Goal: Find specific page/section: Find specific page/section

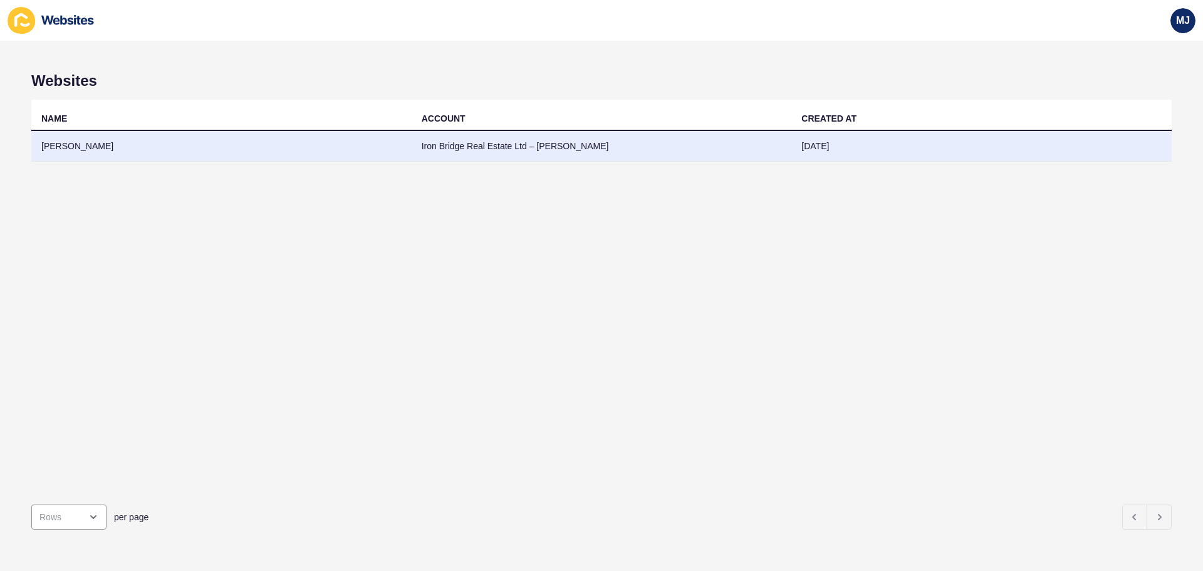
click at [173, 152] on td "[PERSON_NAME]" at bounding box center [221, 146] width 380 height 31
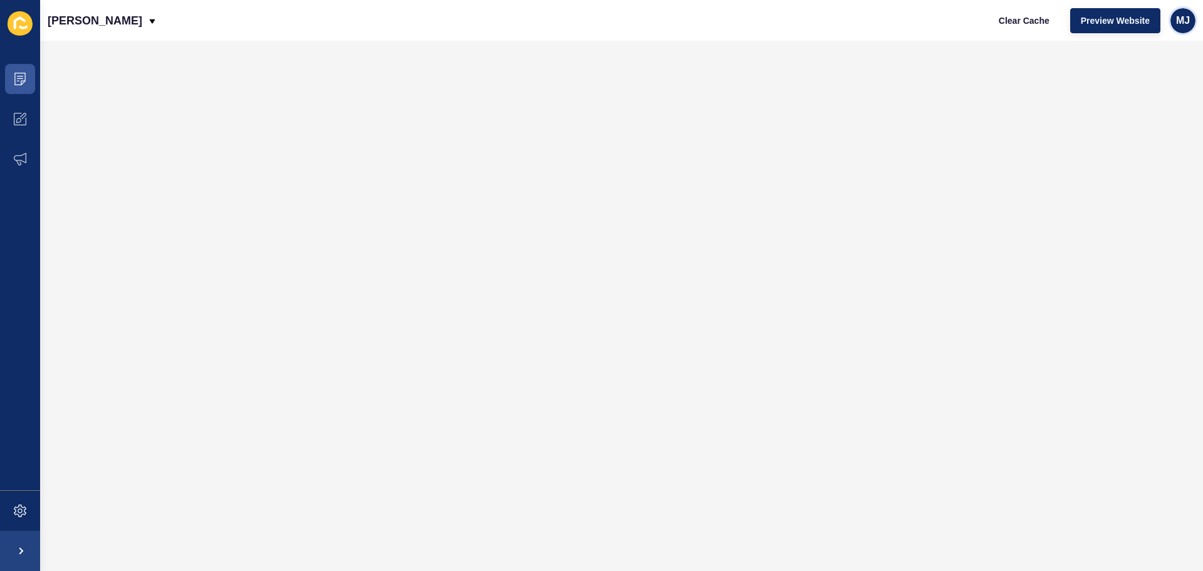
click at [1181, 21] on span "MJ" at bounding box center [1183, 20] width 14 height 13
click at [150, 21] on icon at bounding box center [153, 21] width 6 height 4
click at [111, 56] on div "Back to website list" at bounding box center [103, 57] width 90 height 23
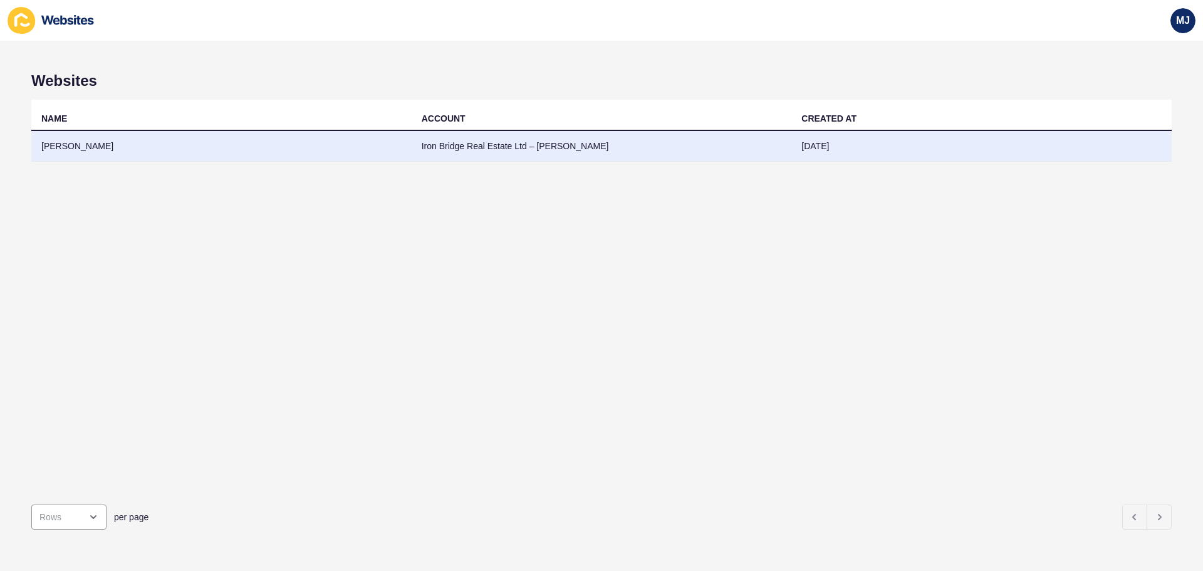
click at [66, 151] on td "[PERSON_NAME]" at bounding box center [221, 146] width 380 height 31
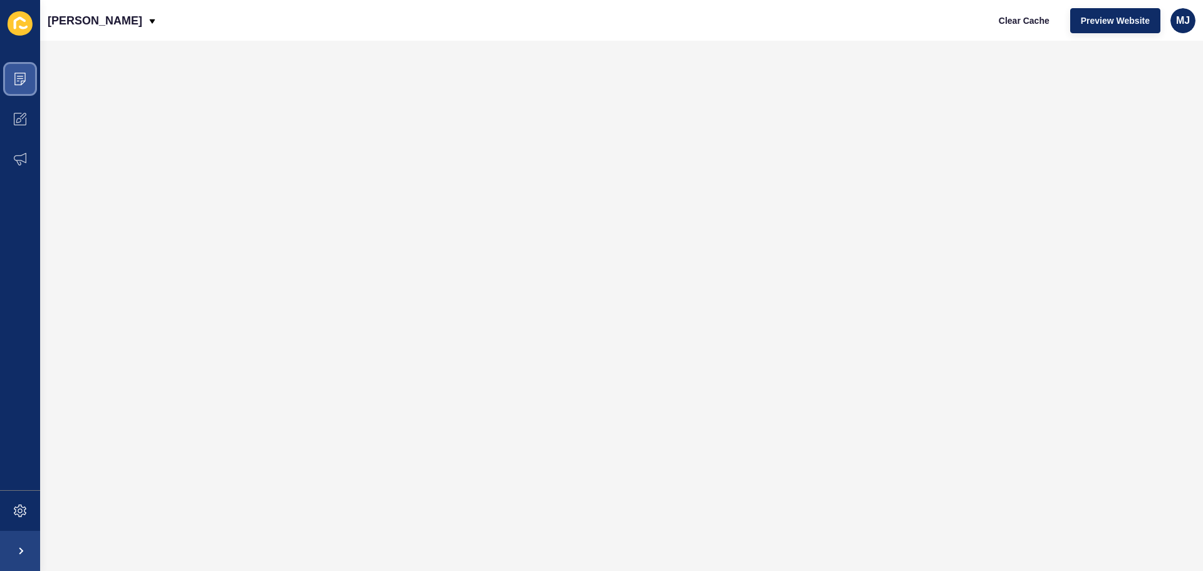
click at [29, 76] on span at bounding box center [20, 79] width 40 height 40
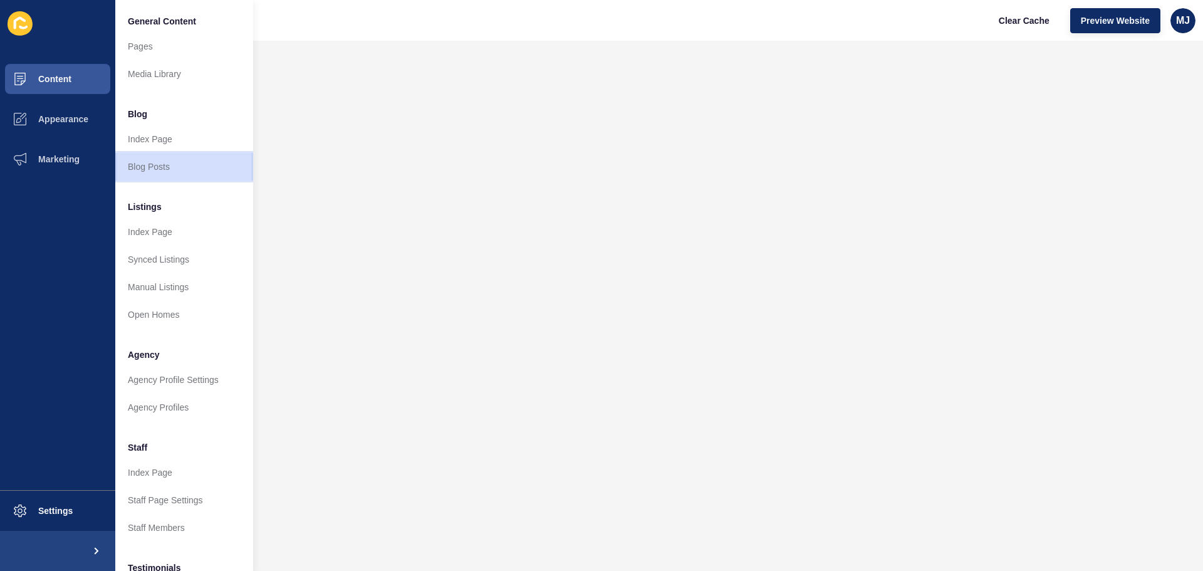
click at [189, 169] on link "Blog Posts" at bounding box center [184, 167] width 138 height 28
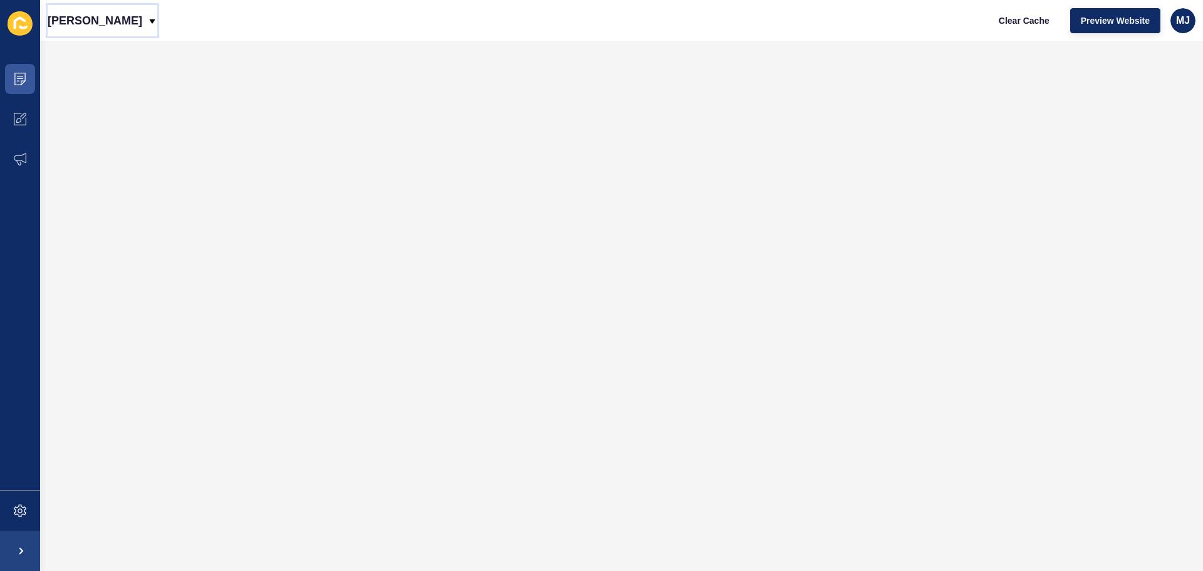
click at [65, 18] on p "[PERSON_NAME]" at bounding box center [95, 20] width 95 height 31
click at [84, 61] on div "Back to website list" at bounding box center [103, 57] width 90 height 23
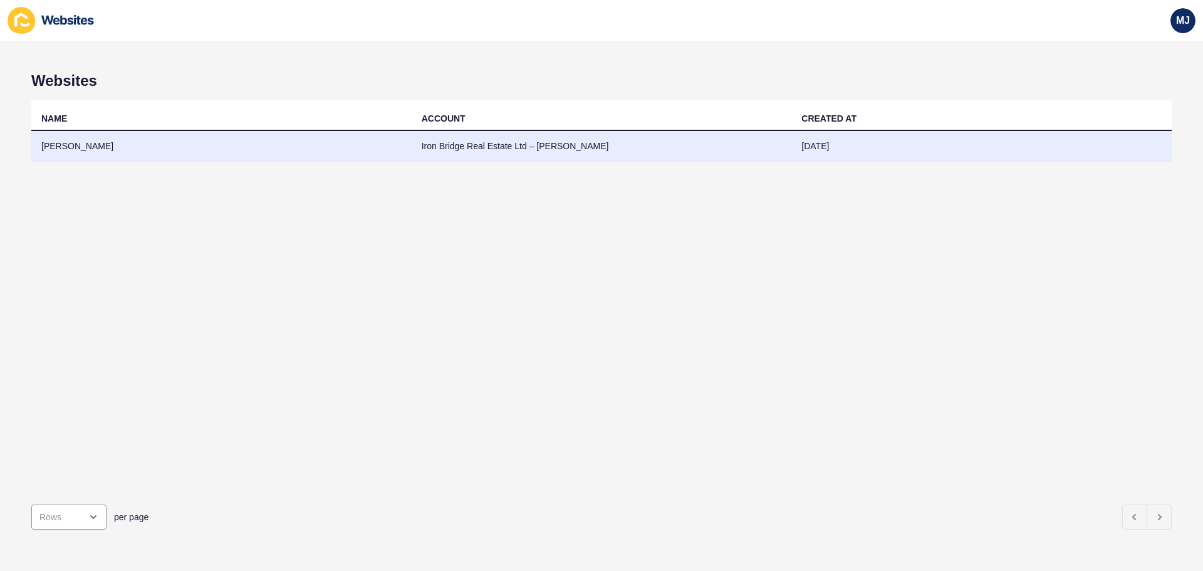
click at [61, 143] on td "[PERSON_NAME]" at bounding box center [221, 146] width 380 height 31
